Goal: Task Accomplishment & Management: Use online tool/utility

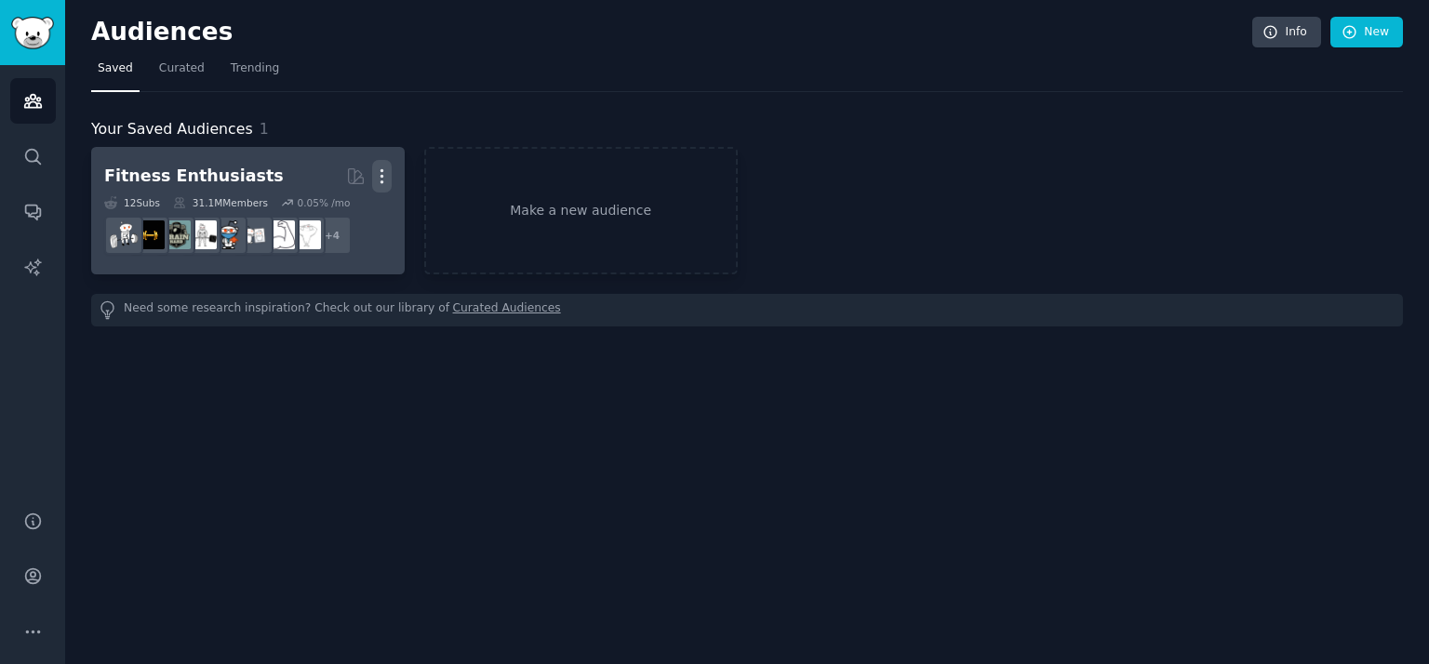
click at [385, 184] on icon "button" at bounding box center [382, 177] width 20 height 20
click at [326, 211] on p "Delete" at bounding box center [331, 216] width 43 height 20
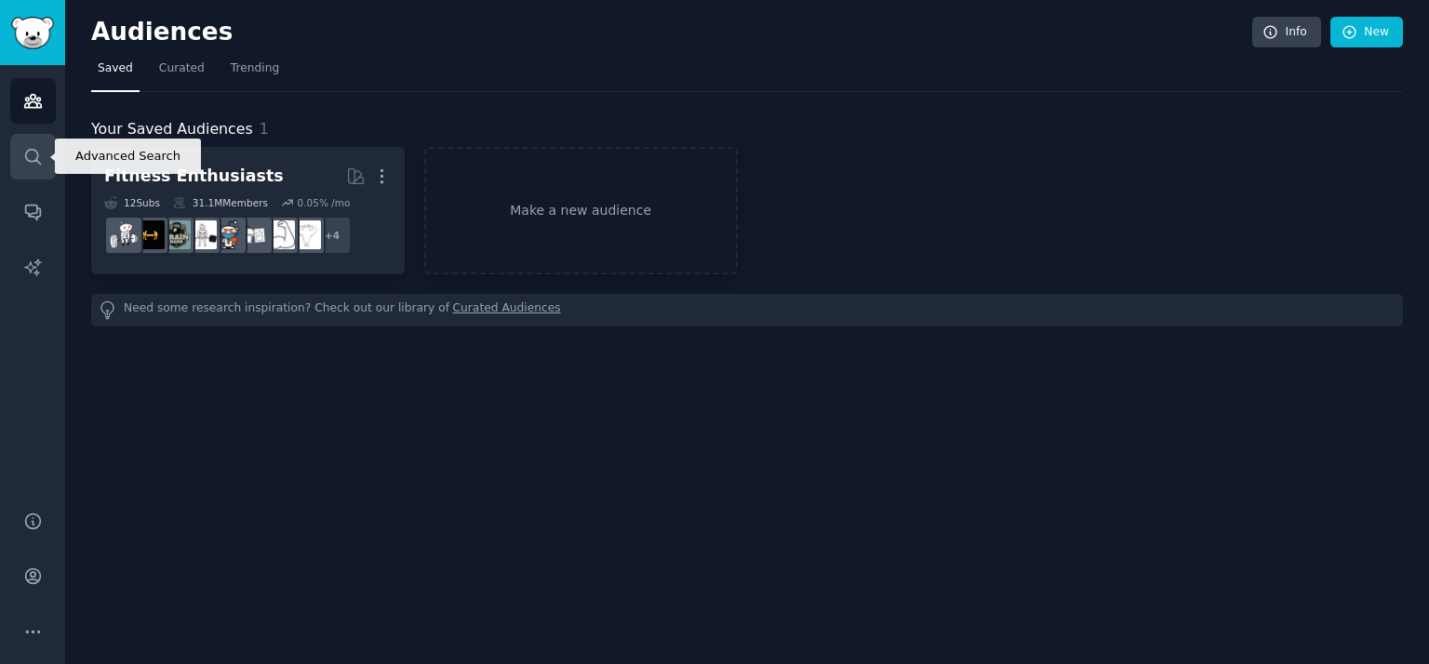
click at [37, 152] on icon "Sidebar" at bounding box center [32, 156] width 15 height 15
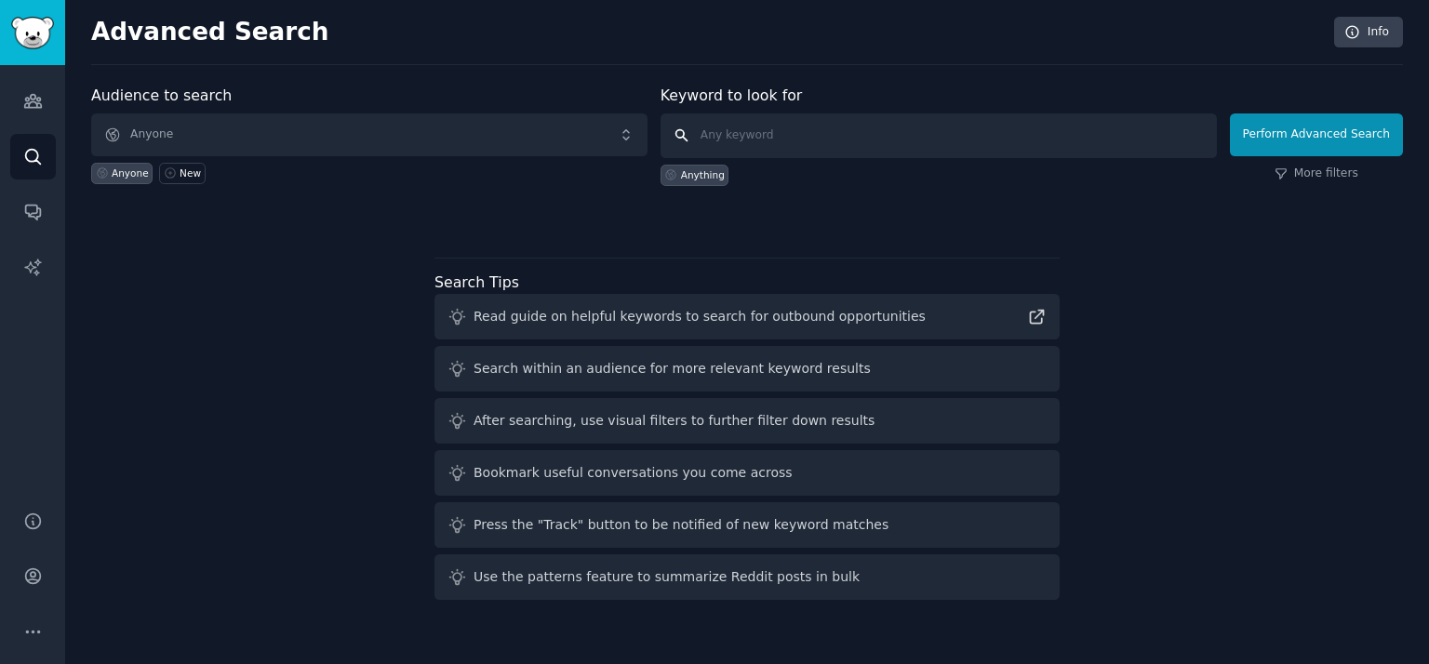
click at [715, 135] on input "text" at bounding box center [939, 135] width 556 height 45
type input "liven"
click at [1304, 132] on button "Perform Advanced Search" at bounding box center [1316, 134] width 173 height 43
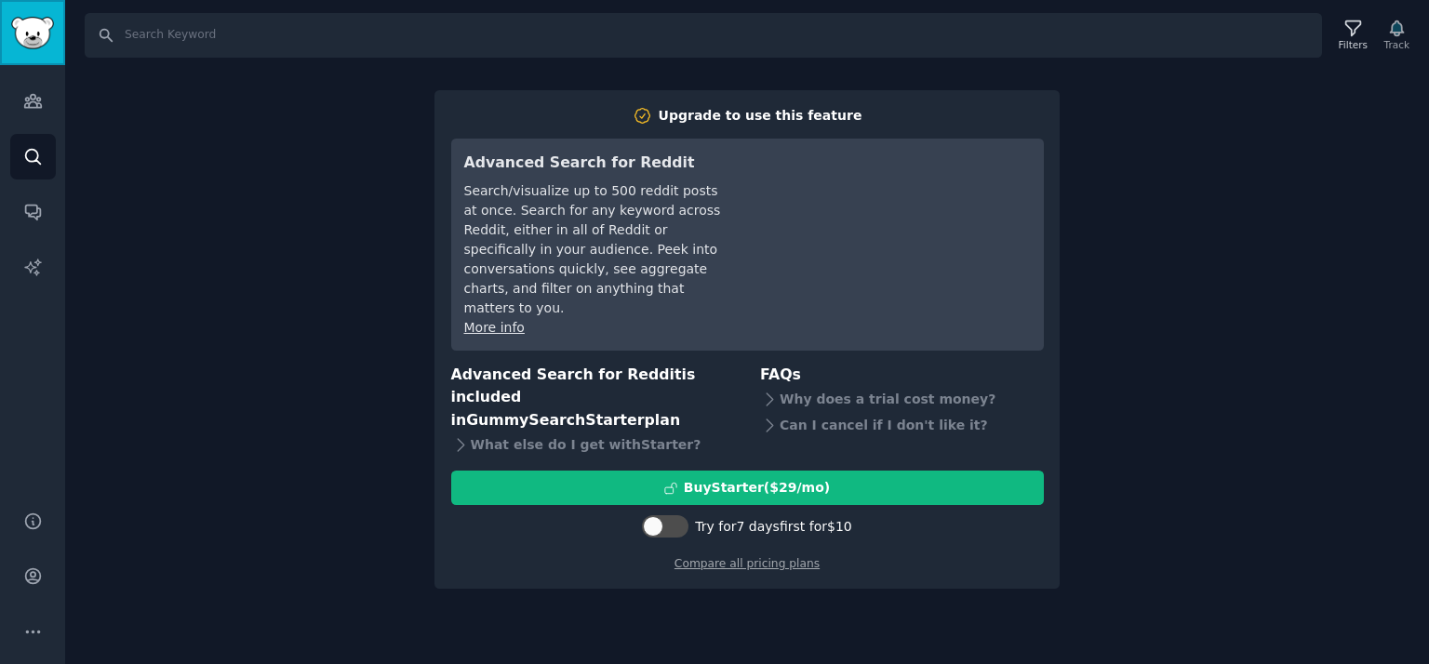
click at [24, 47] on img "Sidebar" at bounding box center [32, 33] width 43 height 33
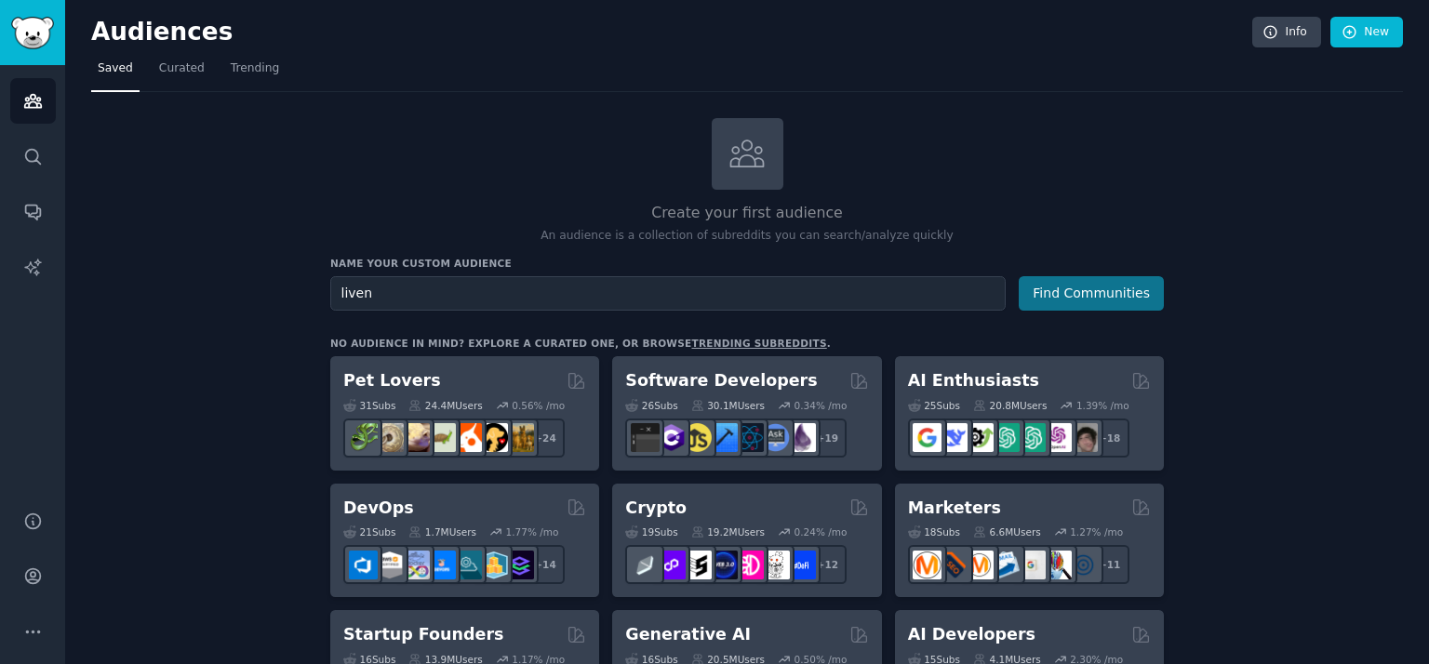
type input "liven"
click at [1061, 301] on button "Find Communities" at bounding box center [1091, 293] width 145 height 34
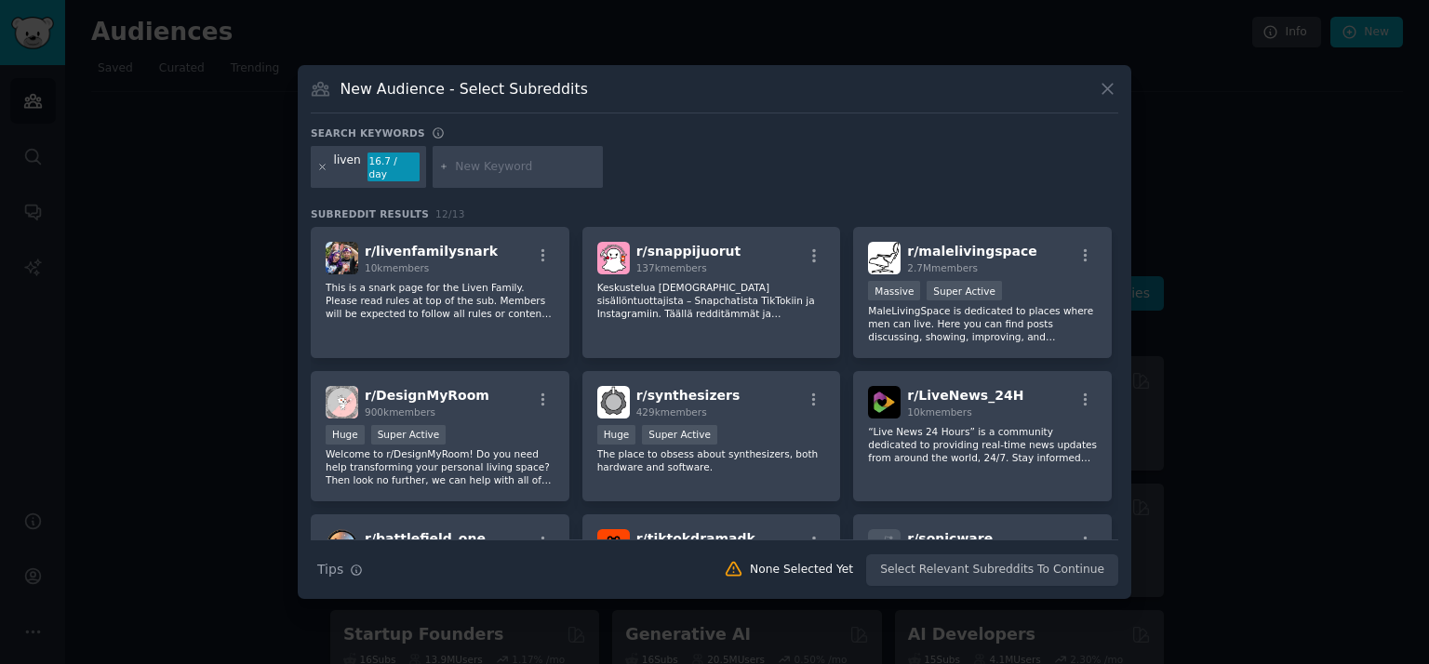
click at [318, 163] on icon at bounding box center [322, 167] width 10 height 10
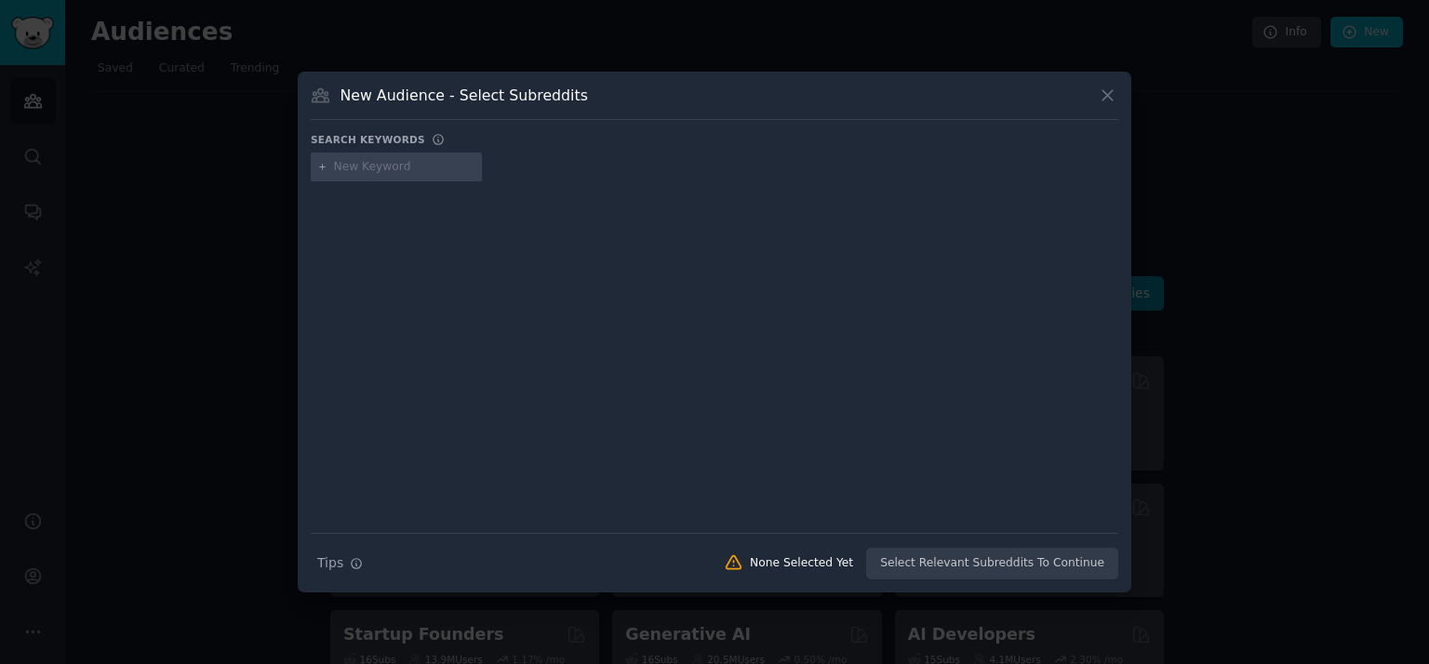
click at [357, 171] on input "text" at bounding box center [404, 167] width 141 height 17
type input "liven app"
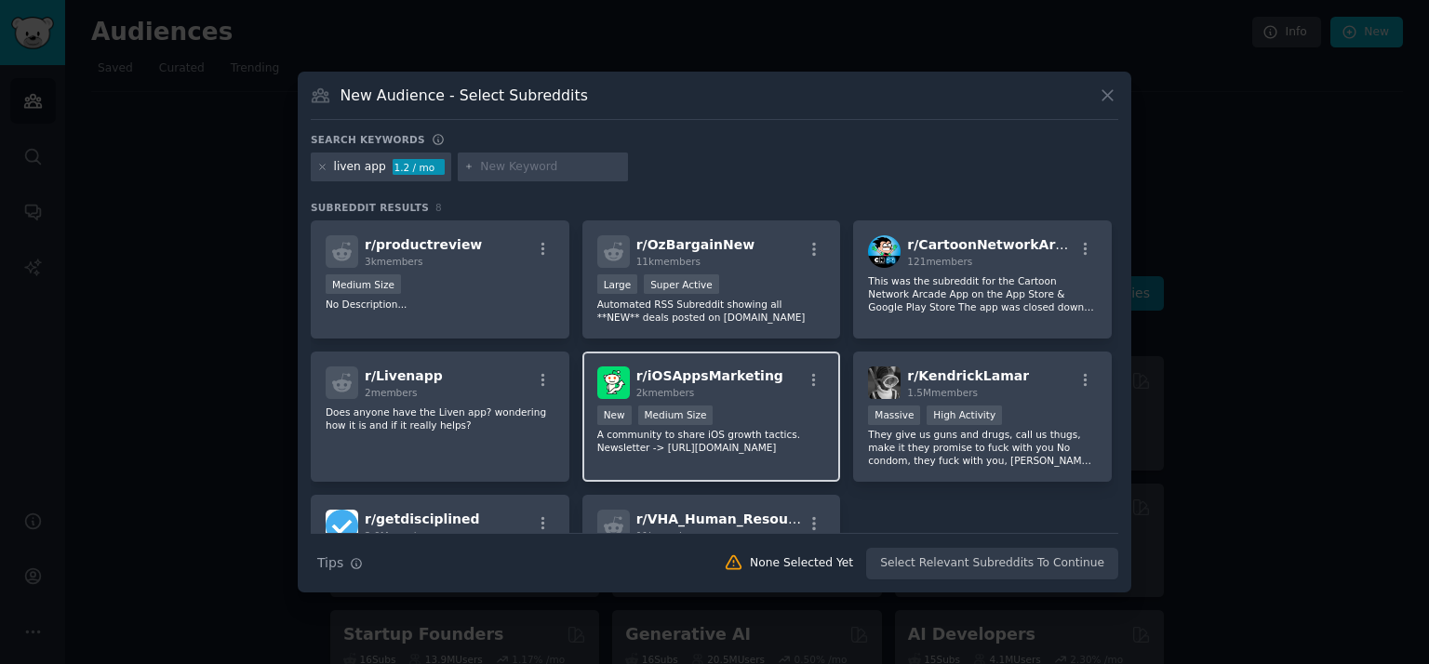
scroll to position [155, 0]
